Goal: Task Accomplishment & Management: Use online tool/utility

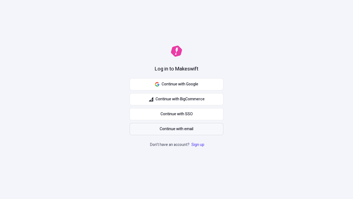
click at [177, 129] on span "Continue with email" at bounding box center [177, 129] width 34 height 6
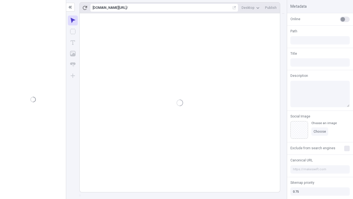
type input "/deep-link-acidus"
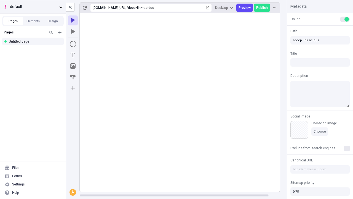
click at [33, 7] on span "default" at bounding box center [33, 7] width 47 height 6
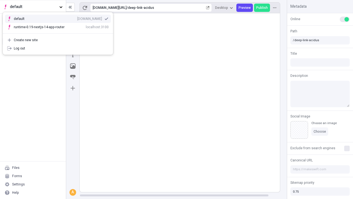
click at [58, 40] on div "Create new site" at bounding box center [61, 40] width 95 height 4
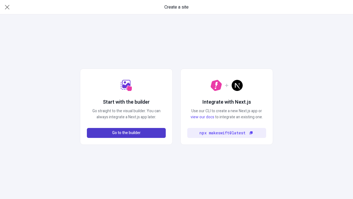
click at [126, 133] on span "Go to the builder" at bounding box center [126, 133] width 28 height 6
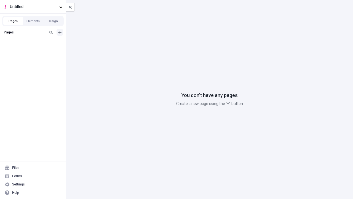
click at [60, 32] on icon "Add new" at bounding box center [59, 32] width 3 height 3
click at [34, 50] on div "Blank page" at bounding box center [34, 50] width 53 height 8
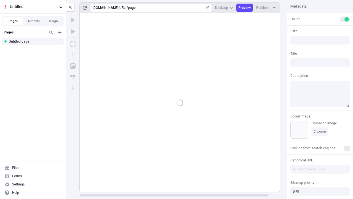
type input "/page"
click at [73, 44] on icon "Box" at bounding box center [73, 44] width 6 height 6
